Goal: Navigation & Orientation: Find specific page/section

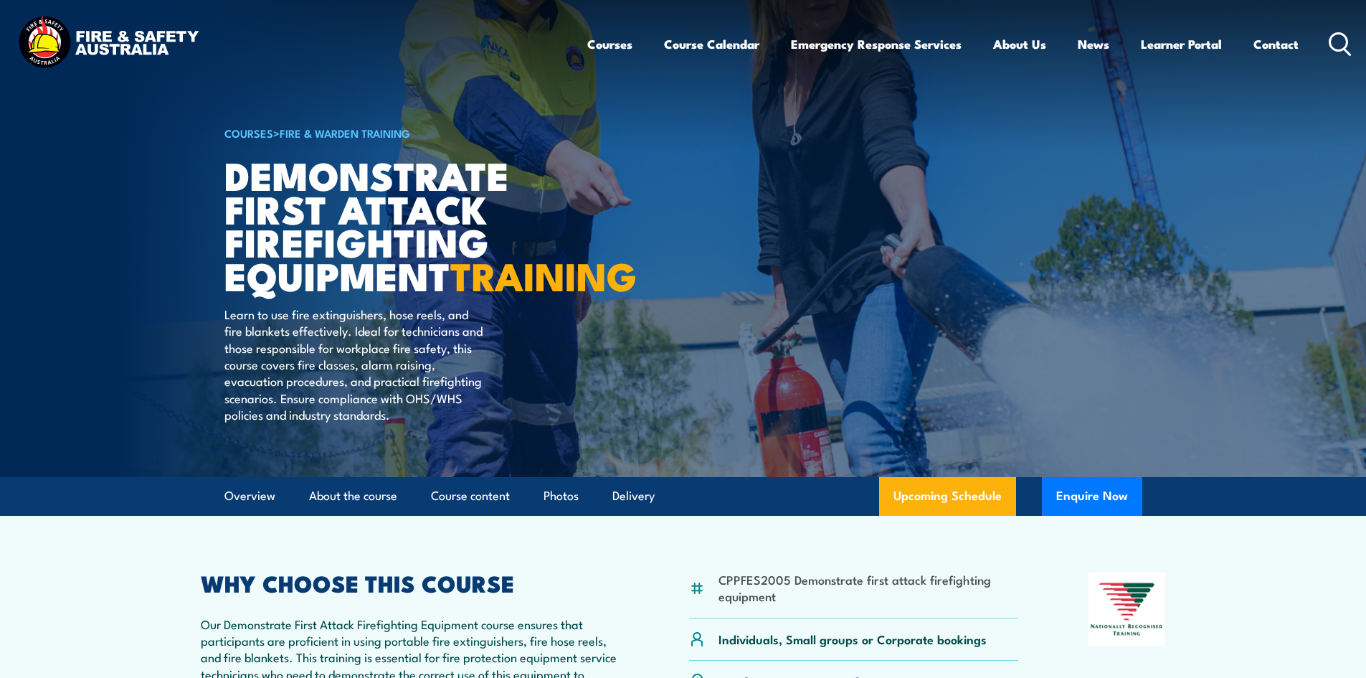
click at [116, 43] on img at bounding box center [108, 44] width 188 height 62
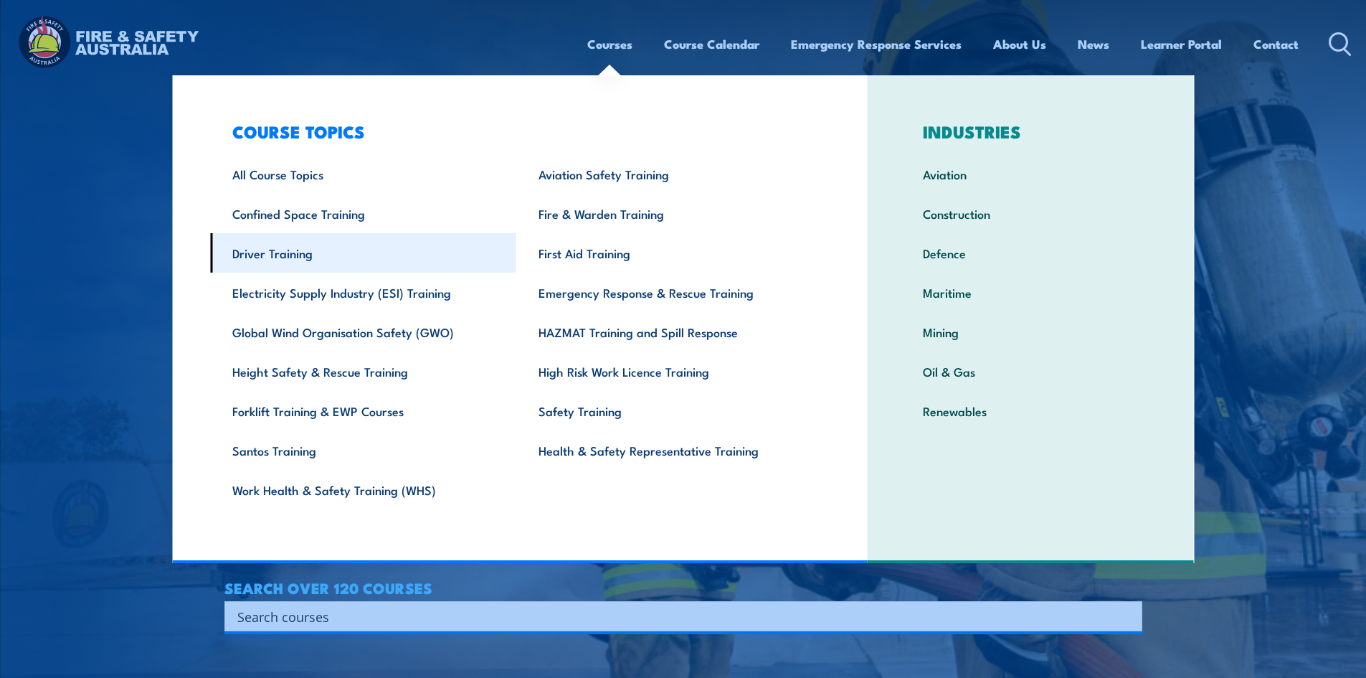
click at [300, 257] on link "Driver Training" at bounding box center [363, 252] width 306 height 39
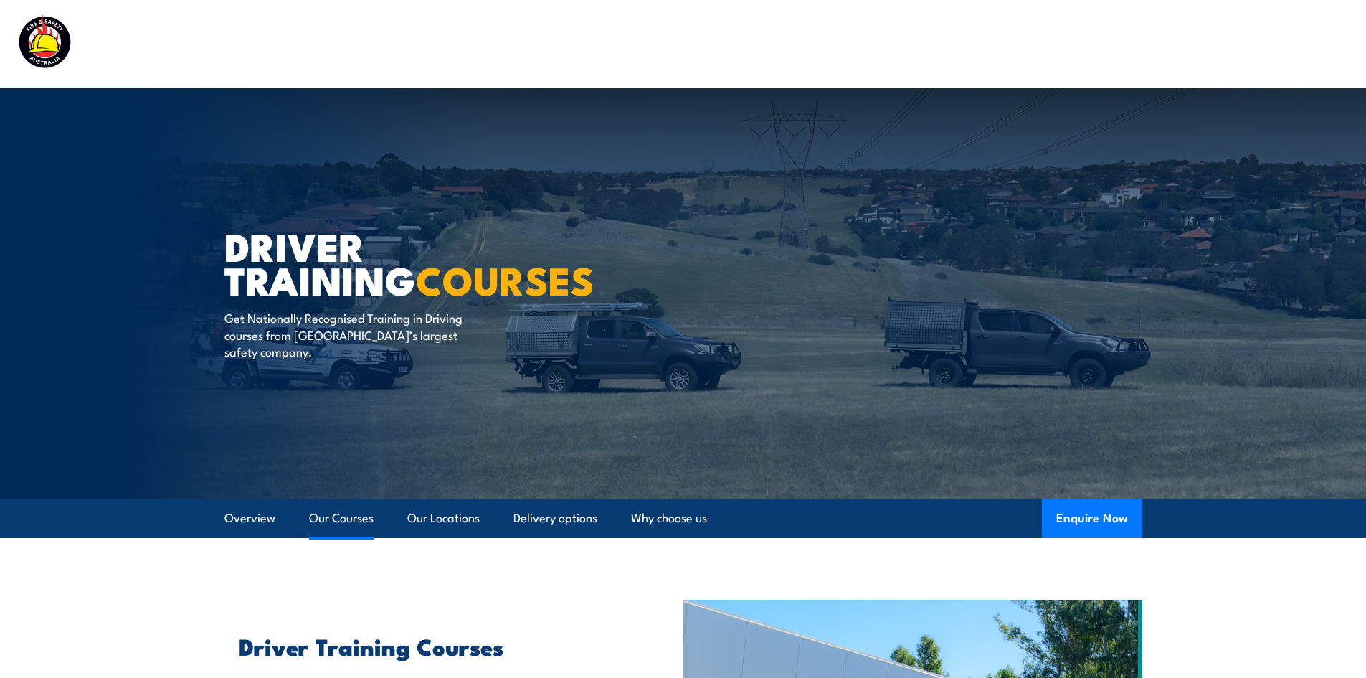
click at [323, 515] on link "Our Courses" at bounding box center [341, 518] width 65 height 38
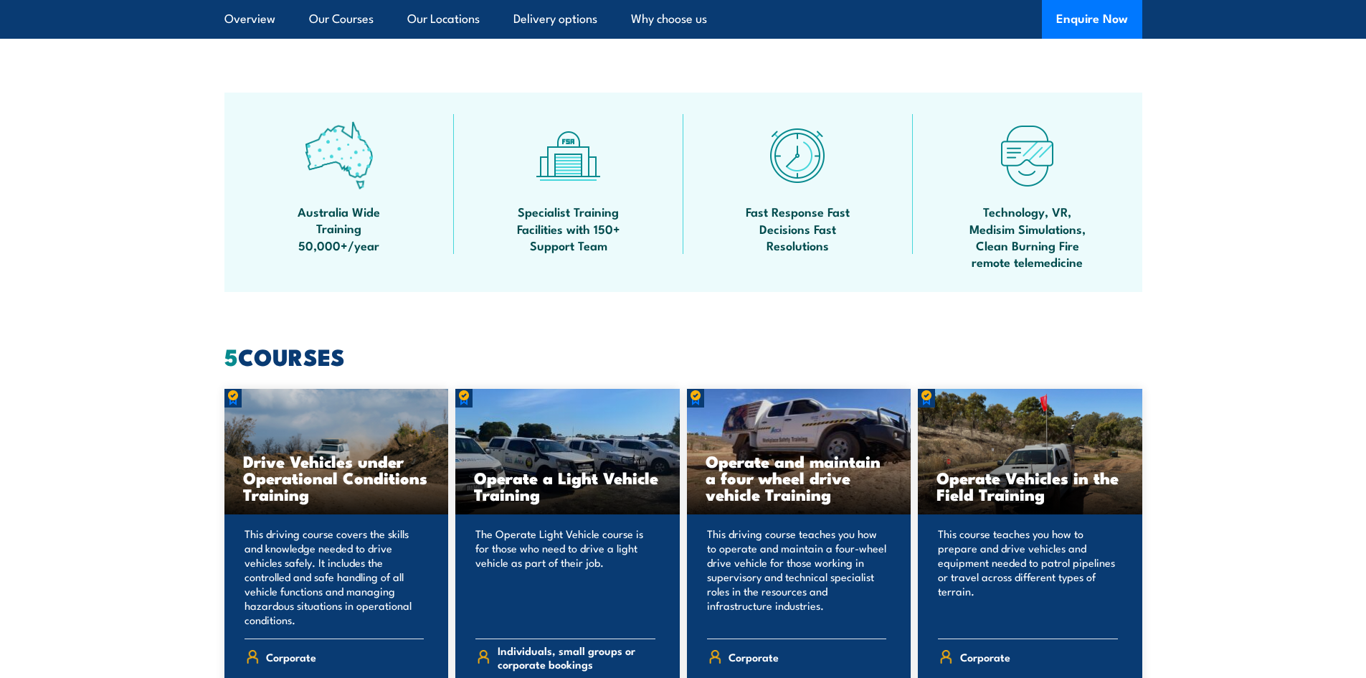
scroll to position [962, 0]
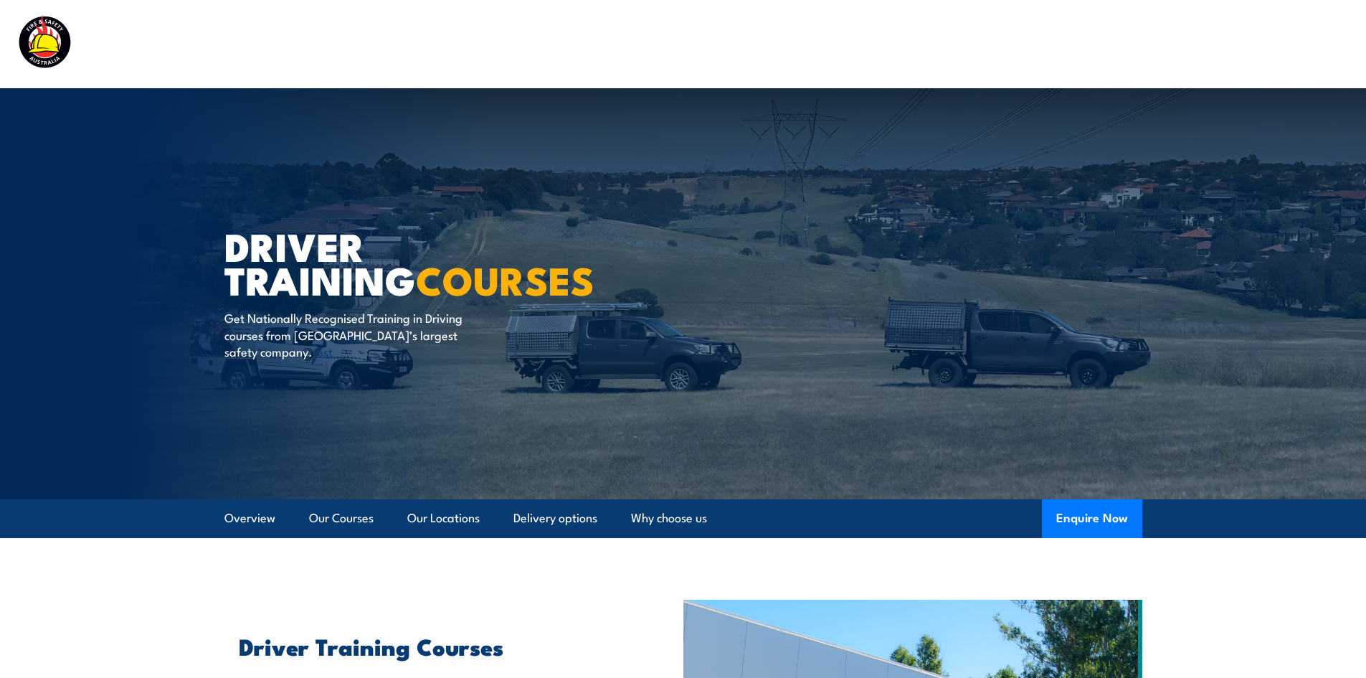
click at [36, 29] on img at bounding box center [108, 44] width 188 height 62
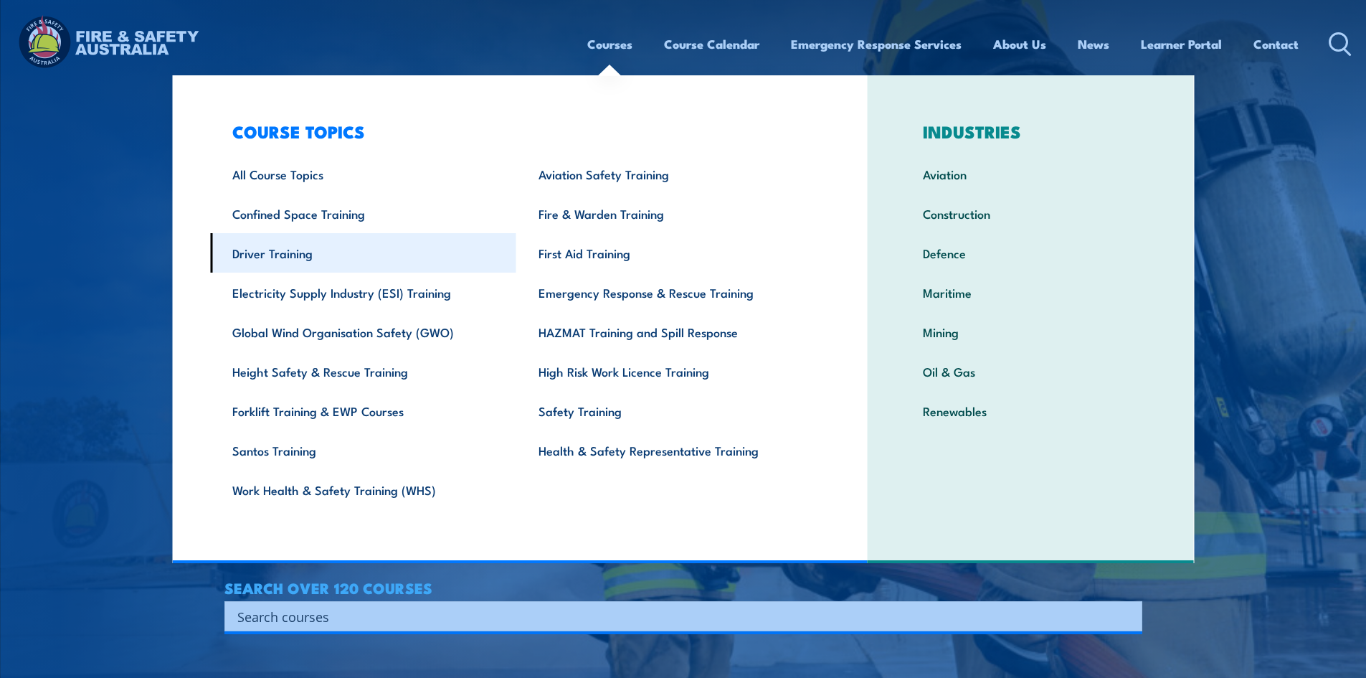
click at [271, 255] on link "Driver Training" at bounding box center [363, 252] width 306 height 39
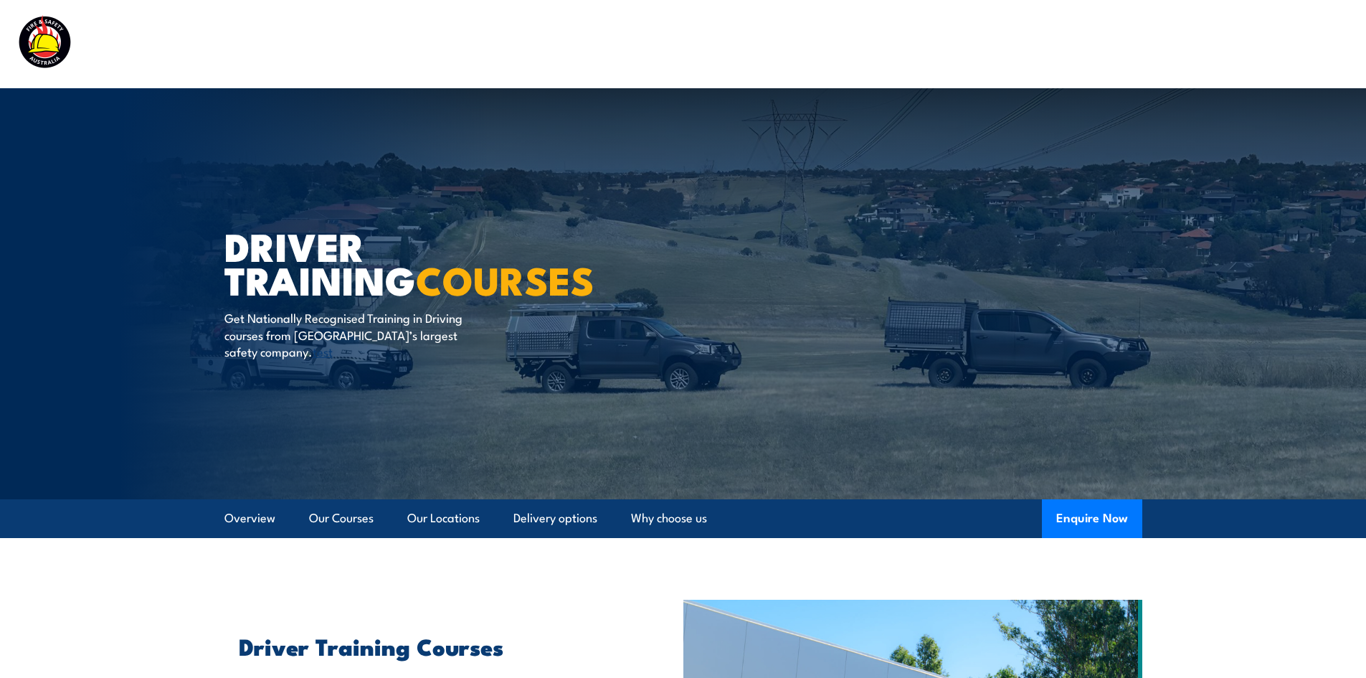
click at [51, 48] on img at bounding box center [108, 44] width 188 height 62
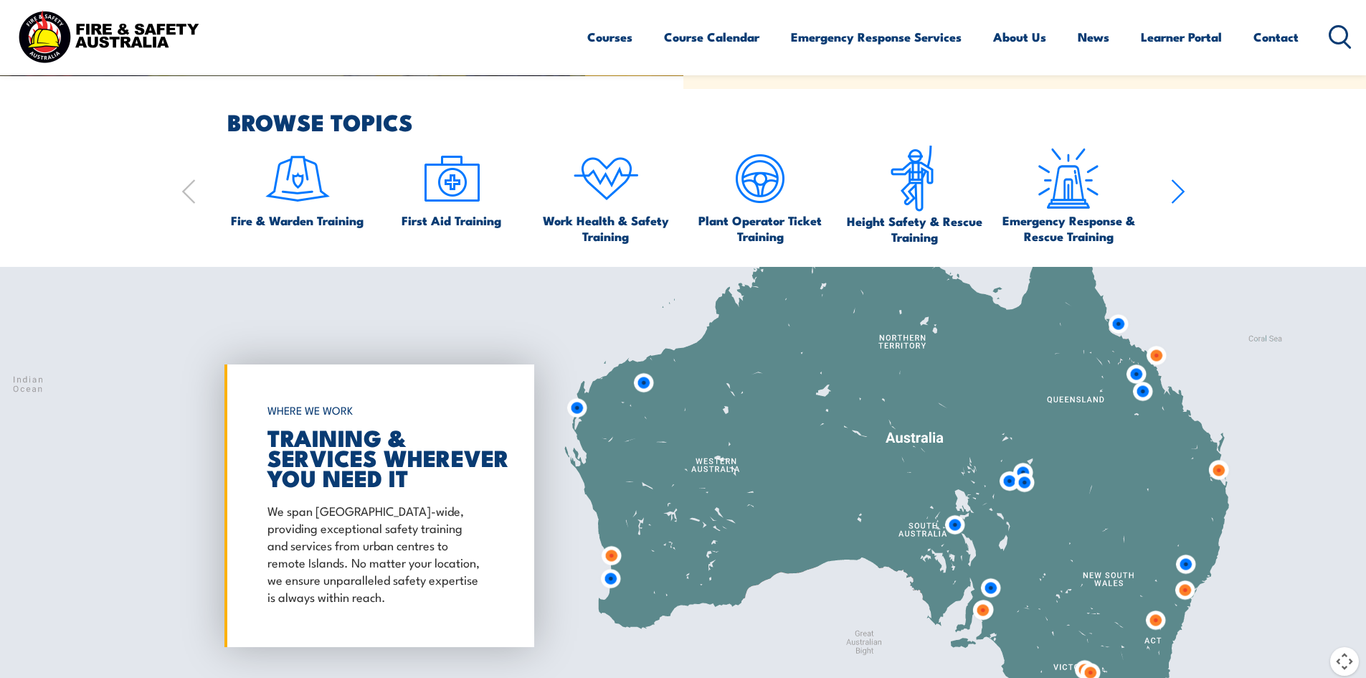
scroll to position [1004, 0]
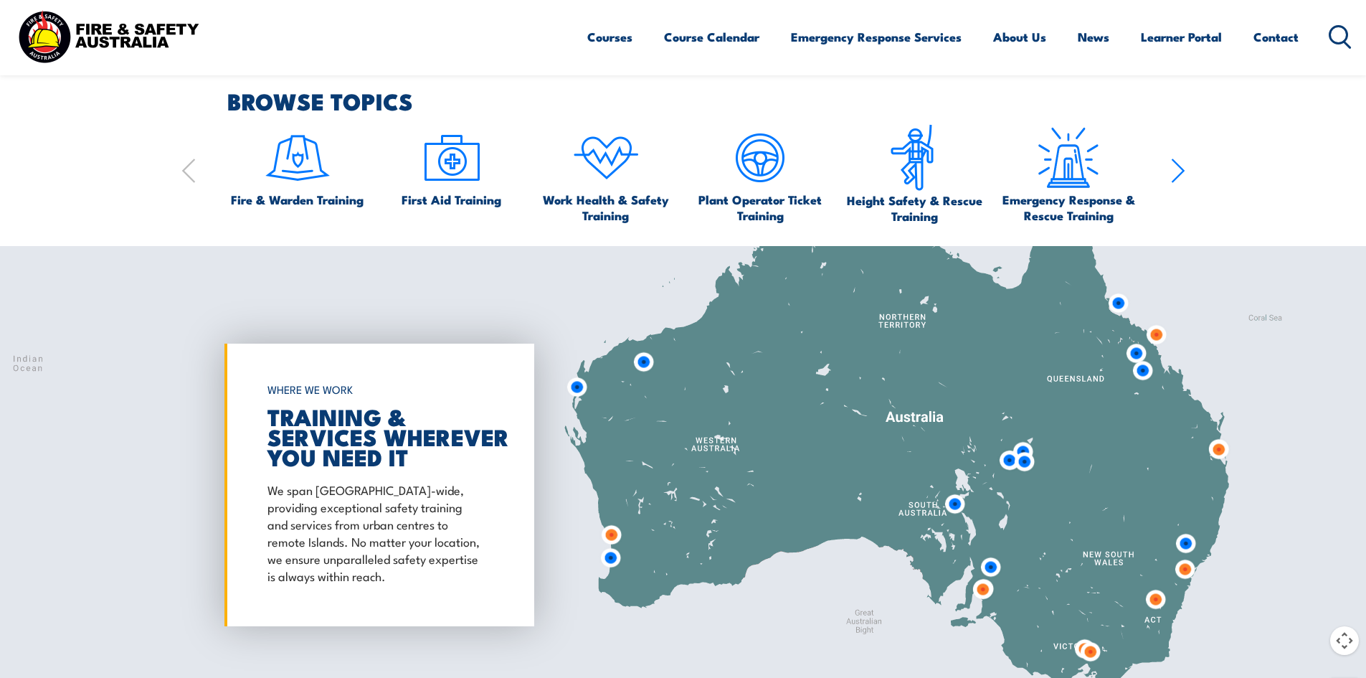
click at [610, 533] on img at bounding box center [611, 534] width 27 height 27
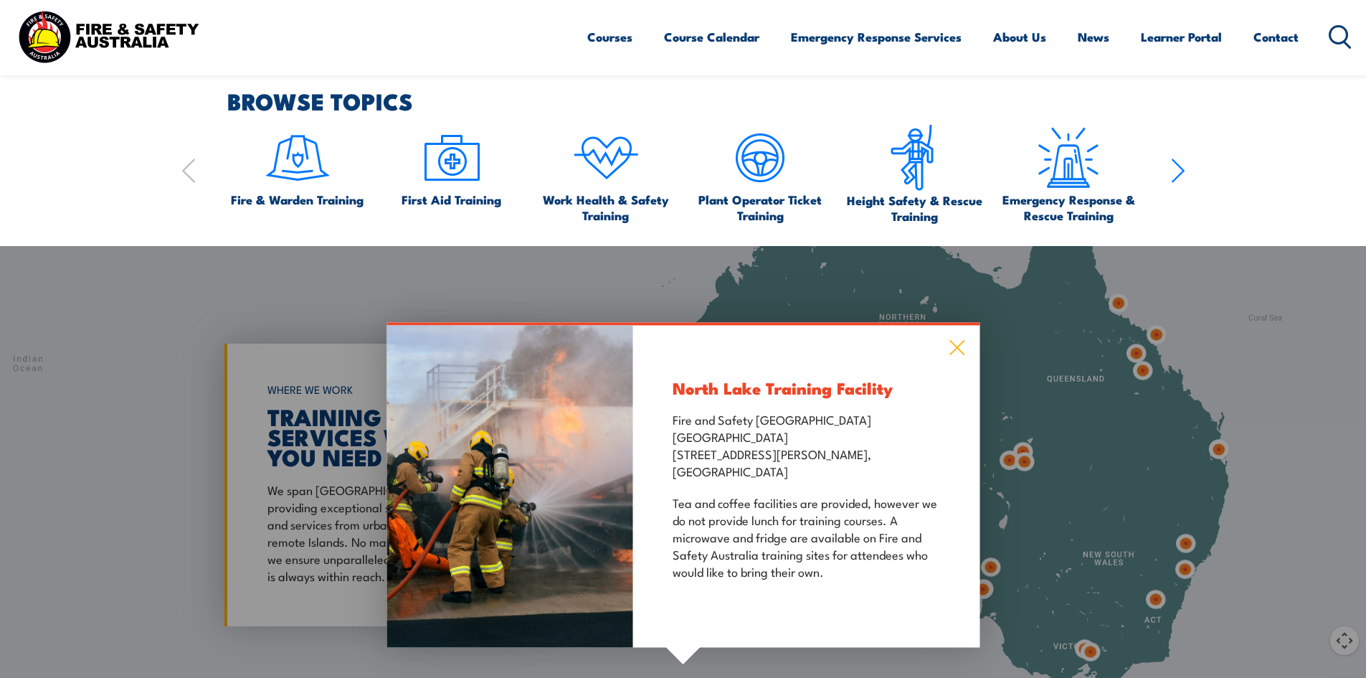
click at [962, 342] on icon at bounding box center [956, 347] width 15 height 15
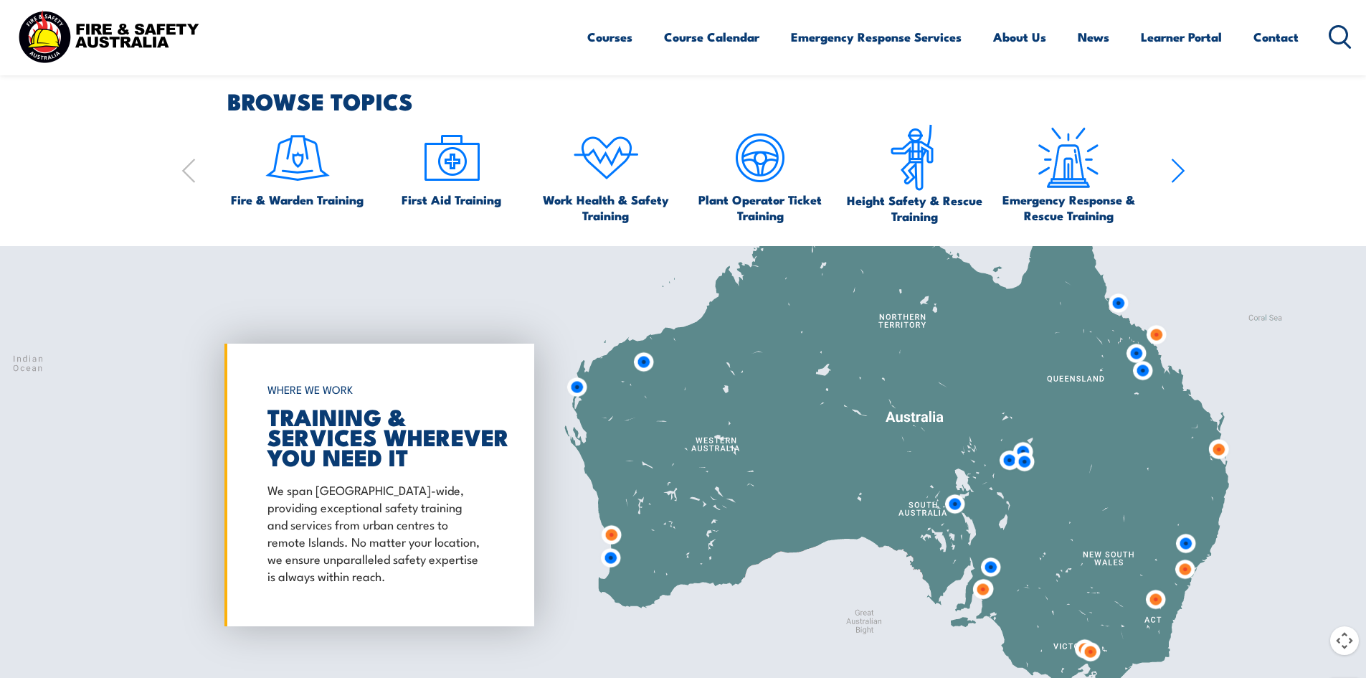
click at [609, 559] on img at bounding box center [610, 557] width 27 height 27
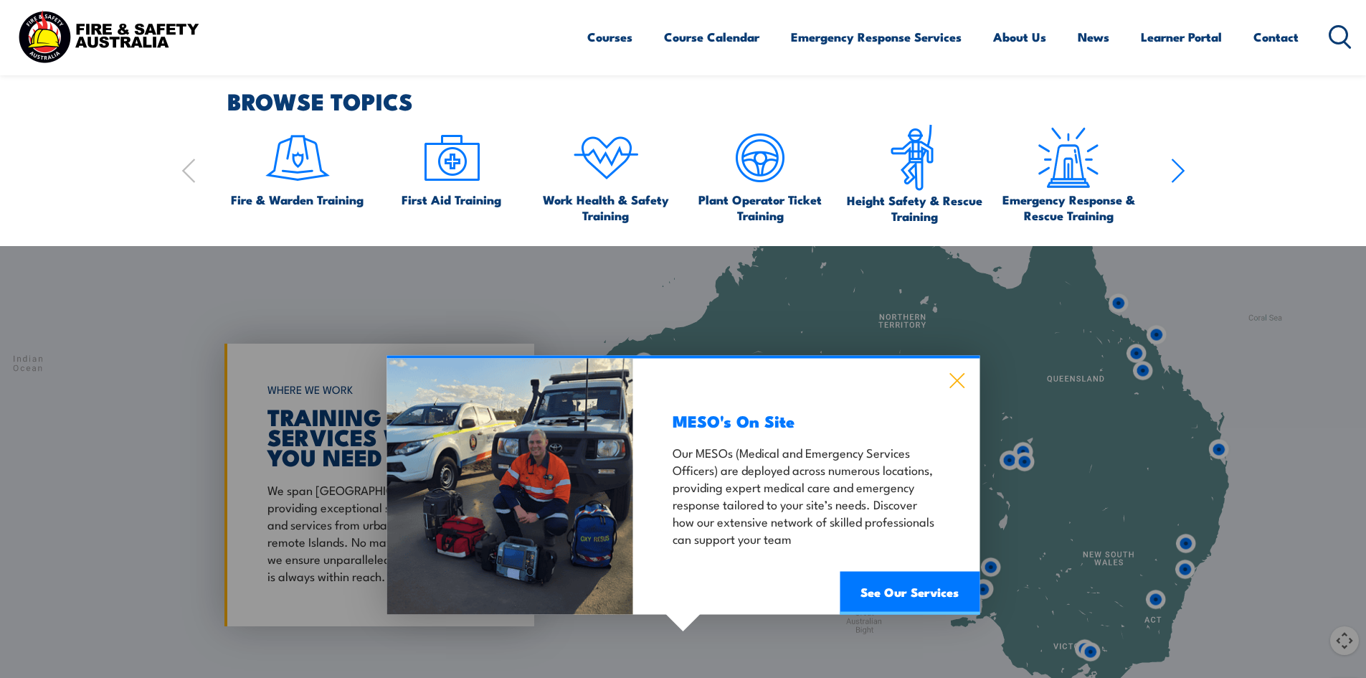
click at [951, 376] on icon at bounding box center [957, 380] width 16 height 16
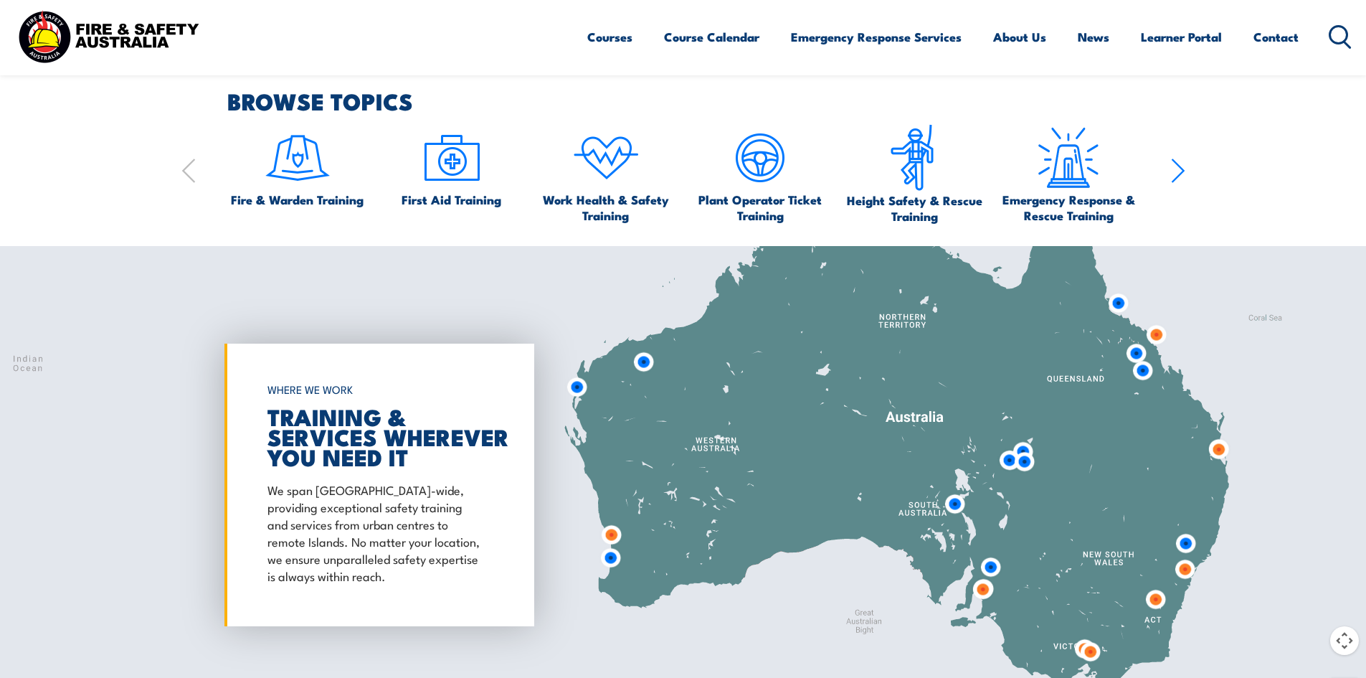
click at [981, 588] on img at bounding box center [982, 589] width 27 height 27
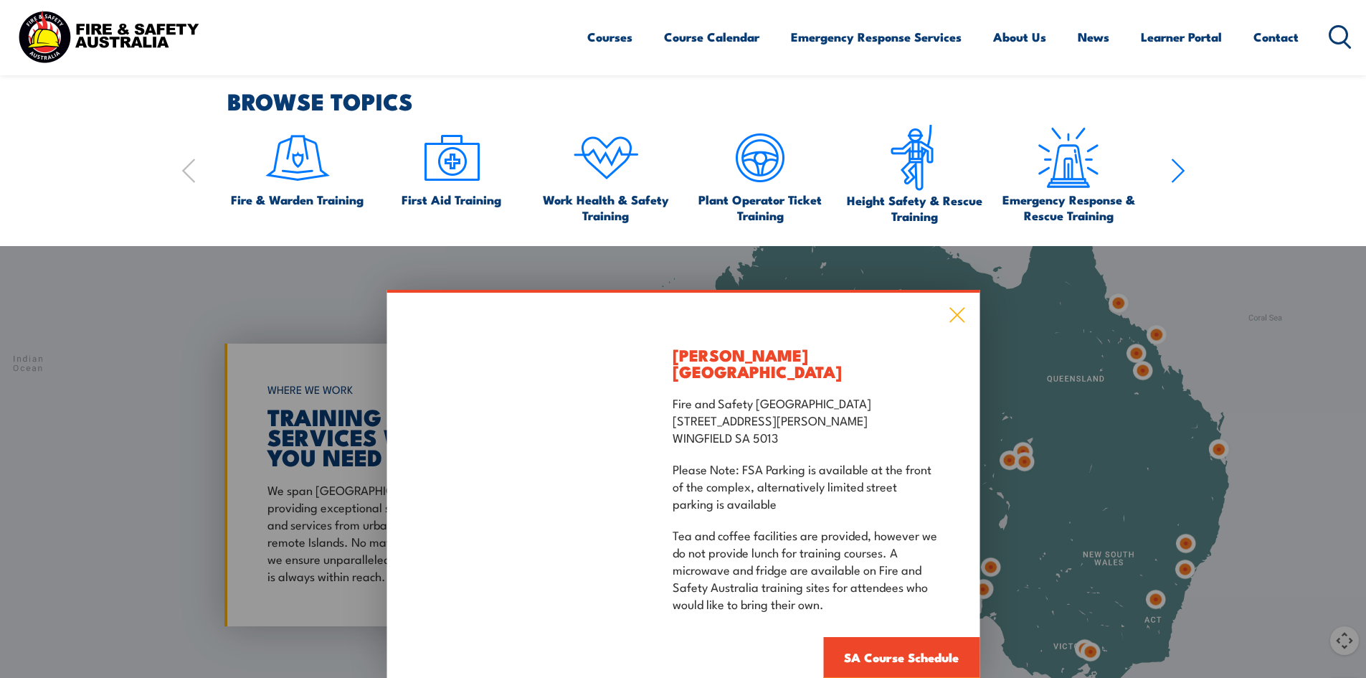
click at [955, 323] on icon at bounding box center [956, 315] width 15 height 15
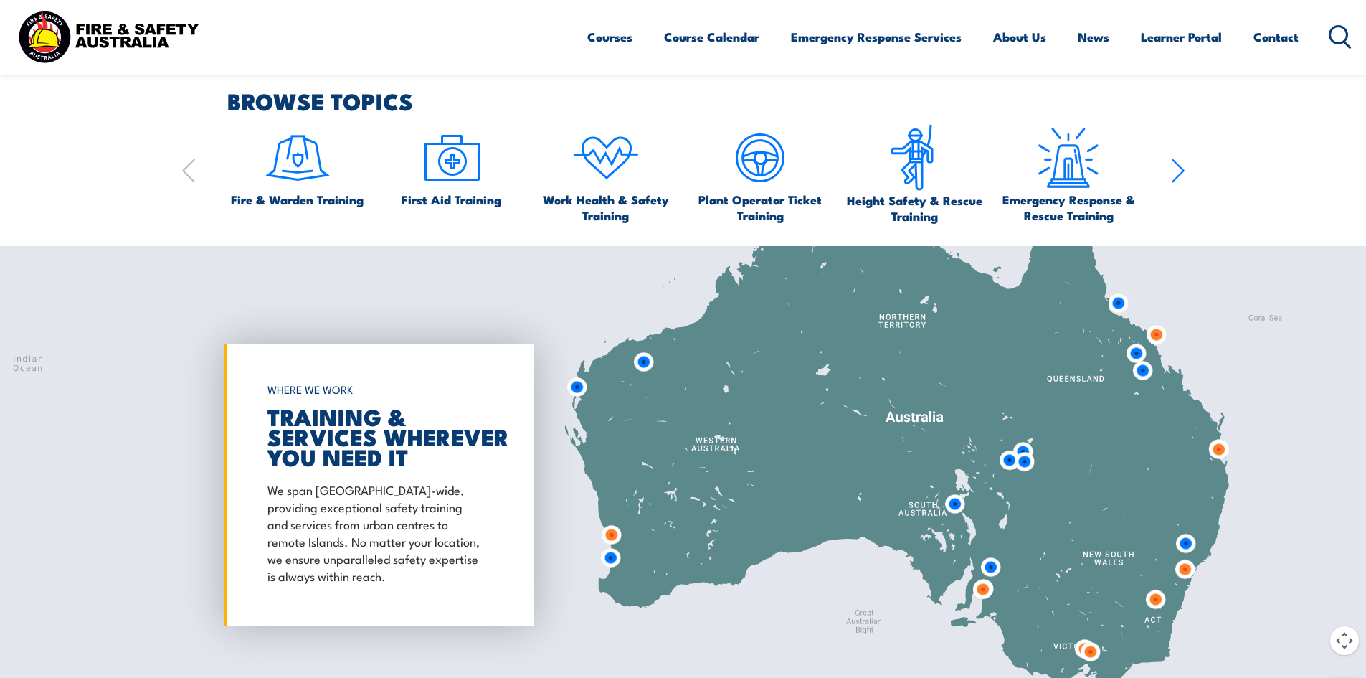
click at [1154, 339] on img at bounding box center [1156, 334] width 27 height 27
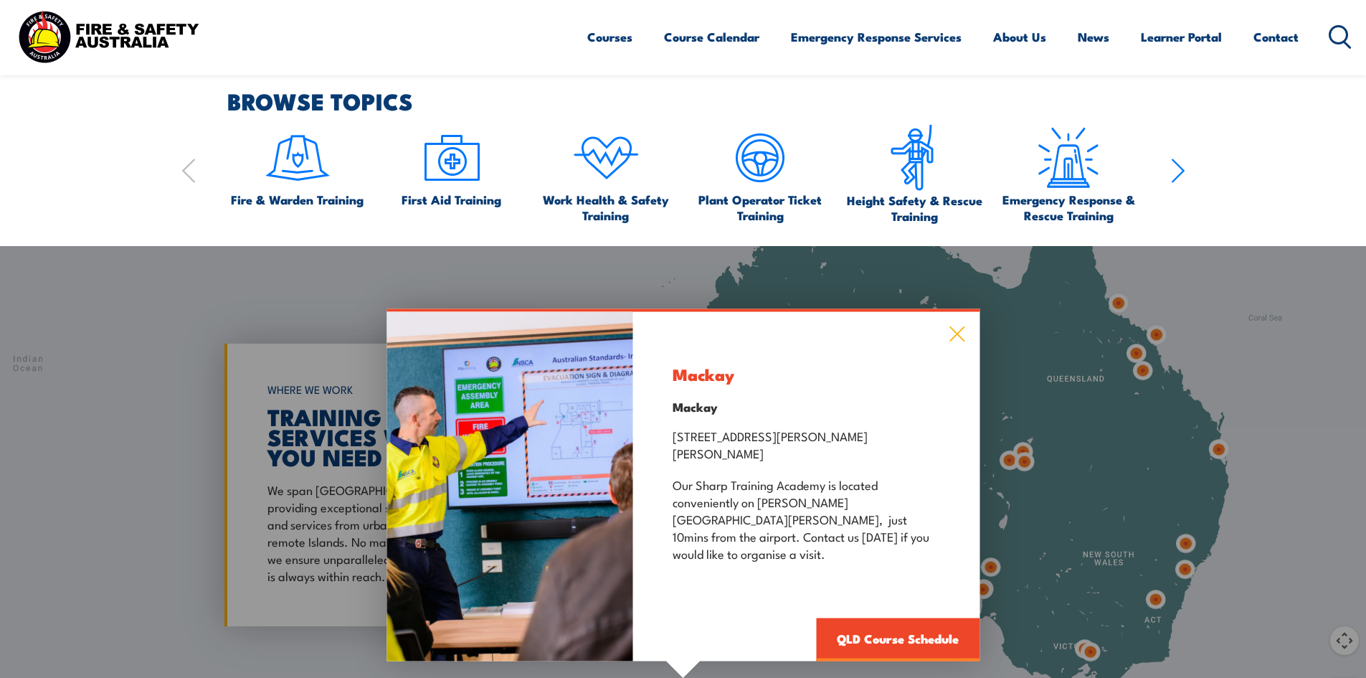
click at [959, 341] on icon at bounding box center [956, 333] width 15 height 15
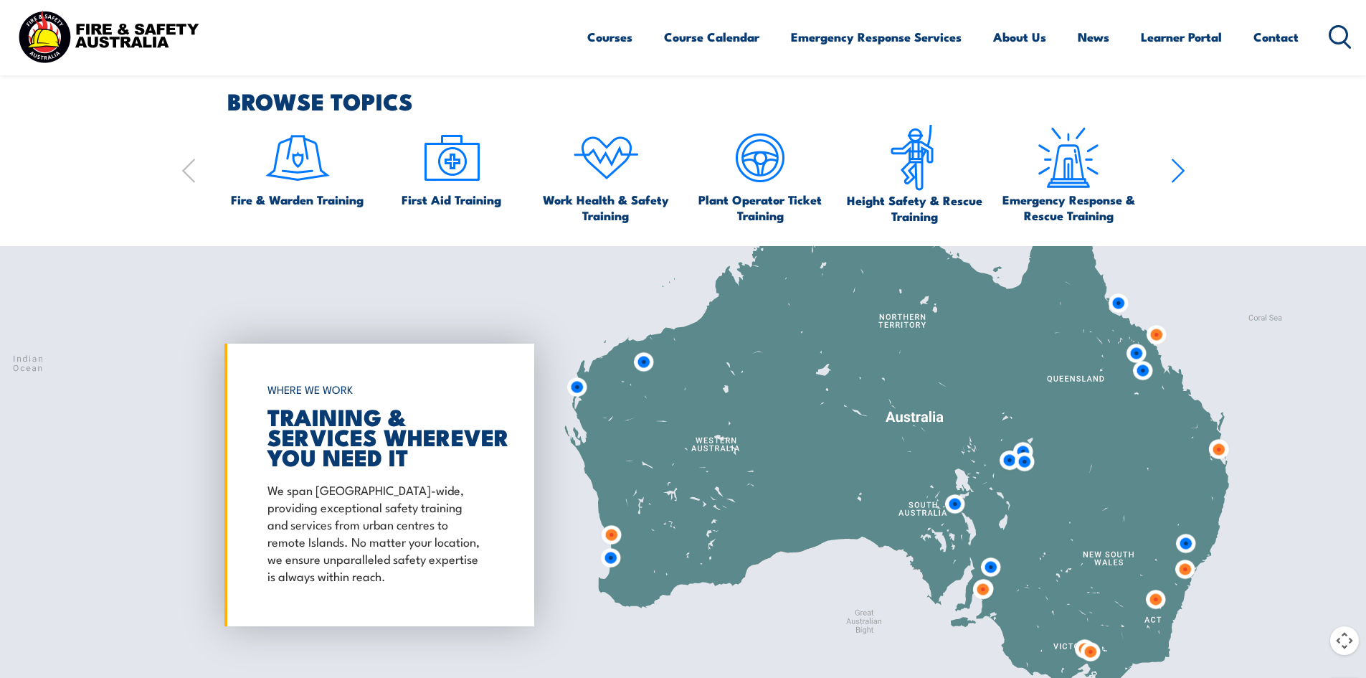
click at [1221, 447] on img at bounding box center [1218, 449] width 27 height 27
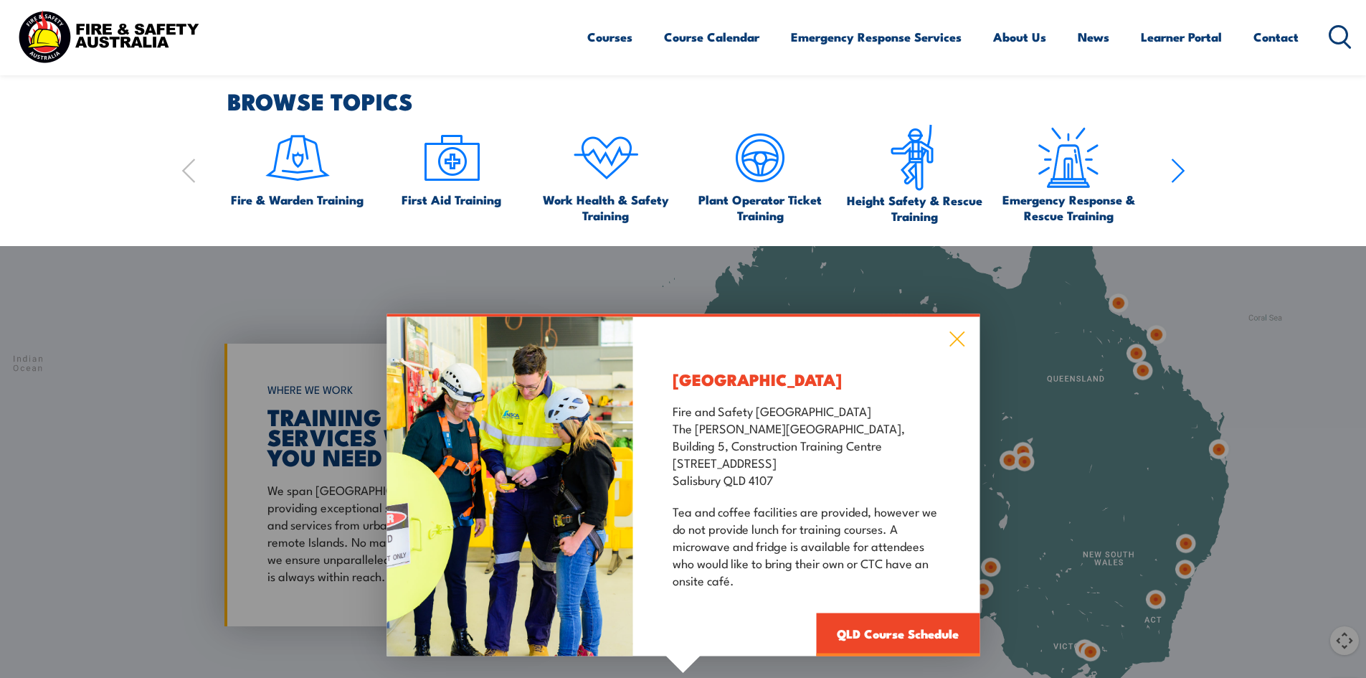
click at [958, 337] on icon at bounding box center [956, 338] width 15 height 15
